Goal: Find specific page/section: Find specific page/section

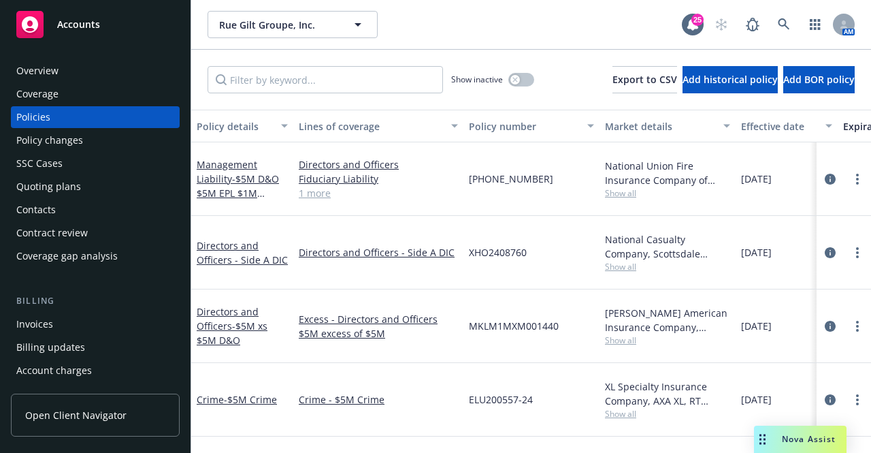
click at [732, 52] on div "Show inactive Export to CSV Add historical policy Add BOR policy" at bounding box center [531, 80] width 680 height 60
